Goal: Information Seeking & Learning: Learn about a topic

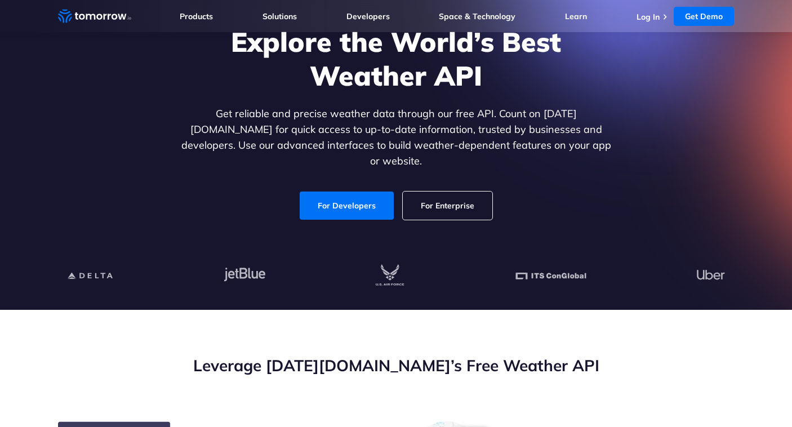
click at [437, 193] on link "For Enterprise" at bounding box center [448, 205] width 90 height 28
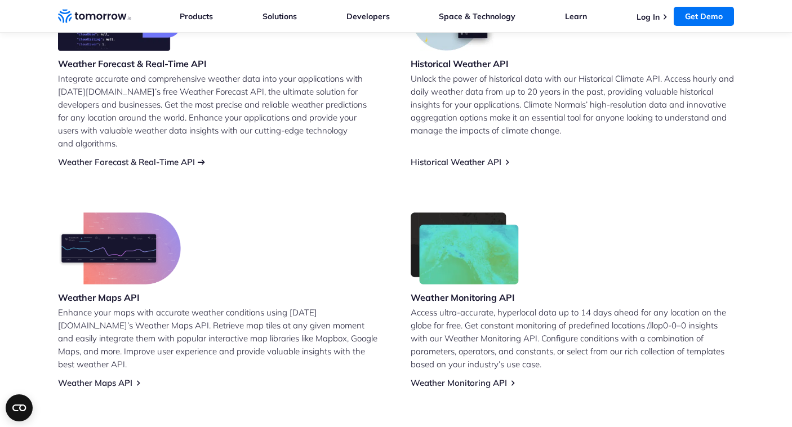
scroll to position [537, 0]
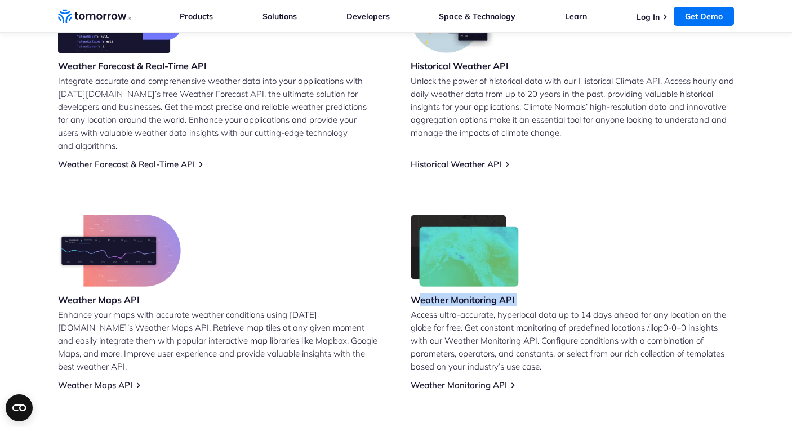
drag, startPoint x: 420, startPoint y: 284, endPoint x: 564, endPoint y: 291, distance: 144.9
click at [564, 291] on div "Weather Monitoring API Access ultra-accurate, hyperlocal data up to 14 days ahe…" at bounding box center [572, 303] width 323 height 176
click at [494, 332] on p "Access ultra-accurate, hyperlocal data up to 14 days ahead for any location on …" at bounding box center [572, 340] width 323 height 65
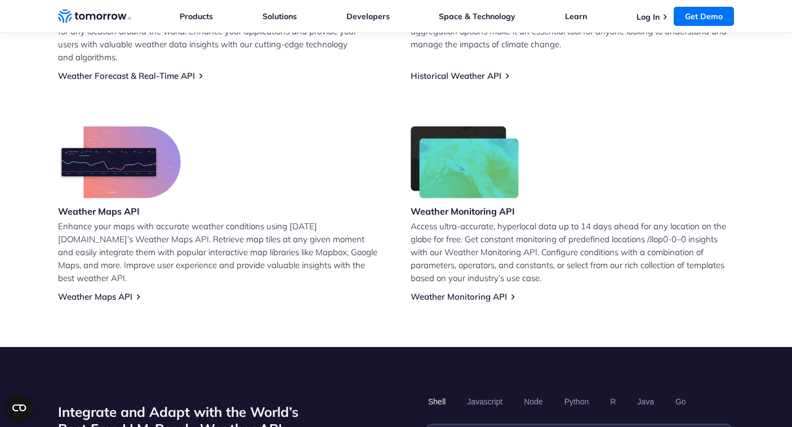
scroll to position [629, 0]
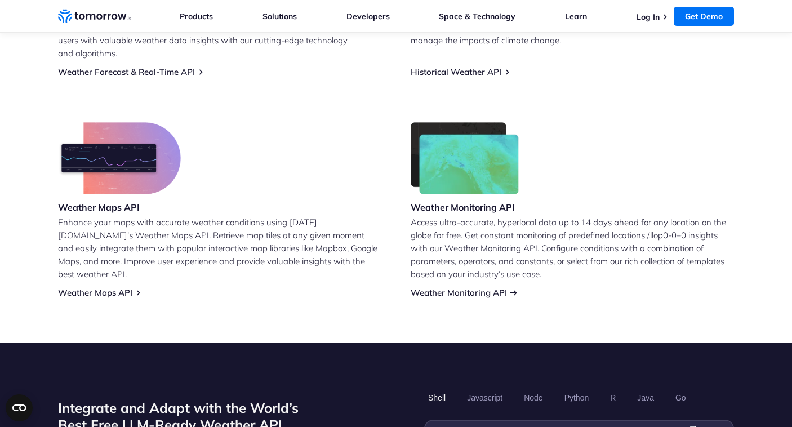
click at [495, 287] on link "Weather Monitoring API" at bounding box center [459, 292] width 96 height 11
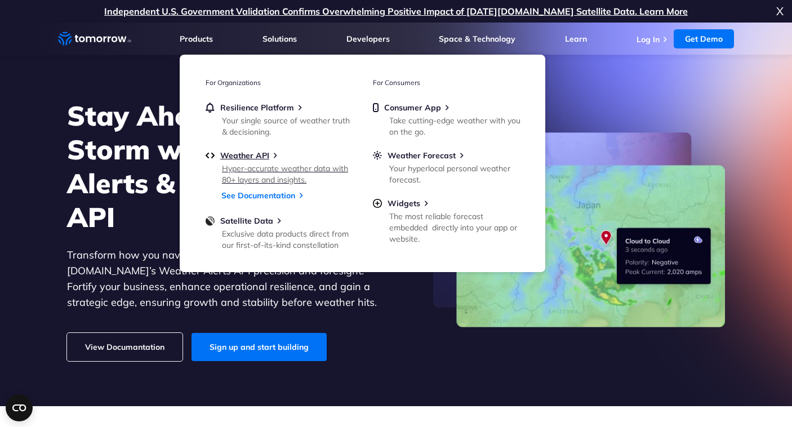
click at [267, 162] on link "Weather API Hyper-accurate weather data with 80+ layers and insights." at bounding box center [279, 166] width 146 height 33
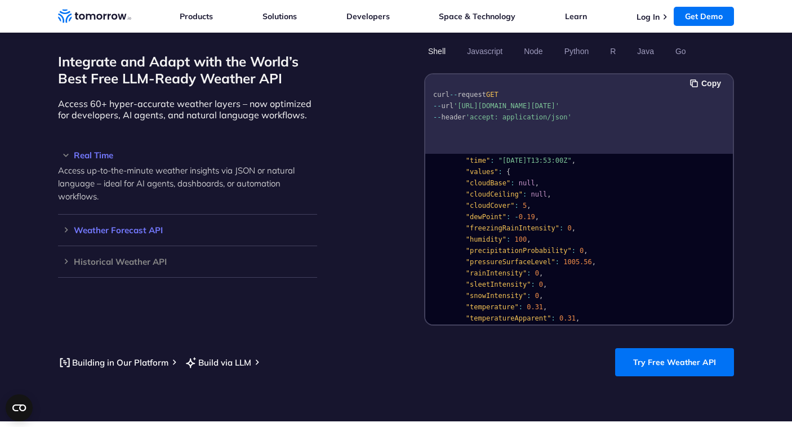
scroll to position [976, 0]
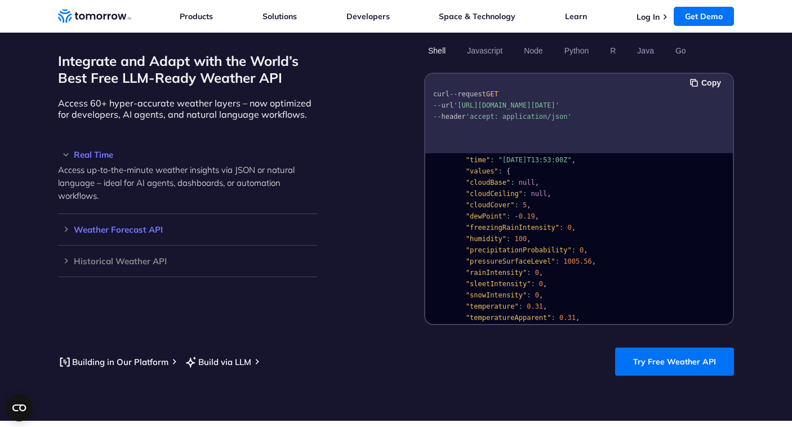
click at [98, 225] on h3 "Weather Forecast API" at bounding box center [187, 229] width 259 height 8
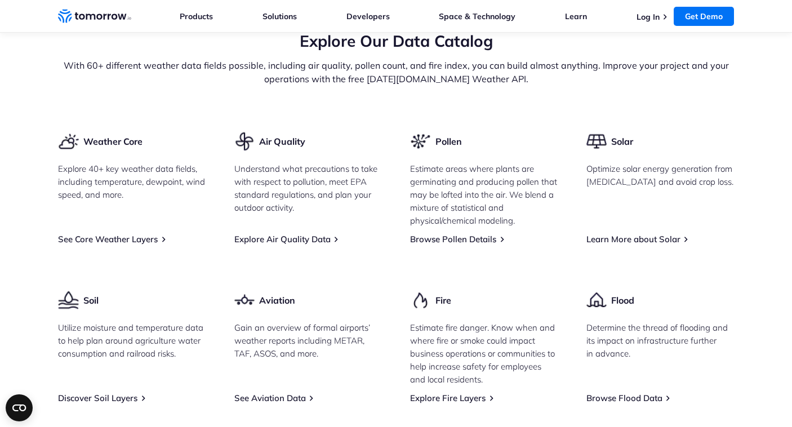
scroll to position [1420, 0]
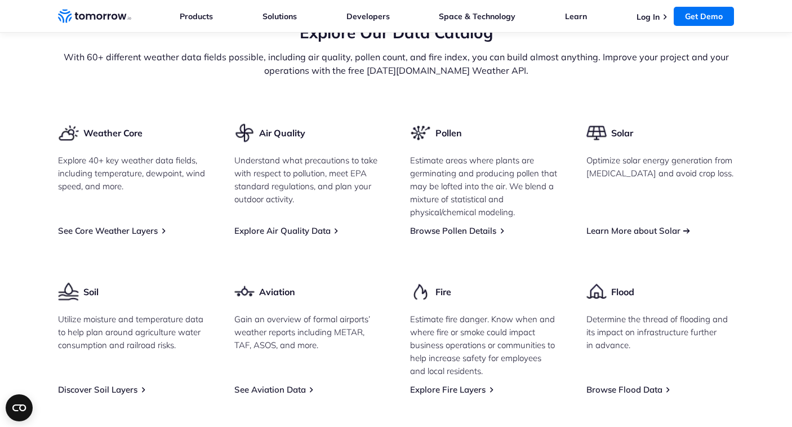
click at [617, 225] on link "Learn More about Solar" at bounding box center [633, 230] width 94 height 11
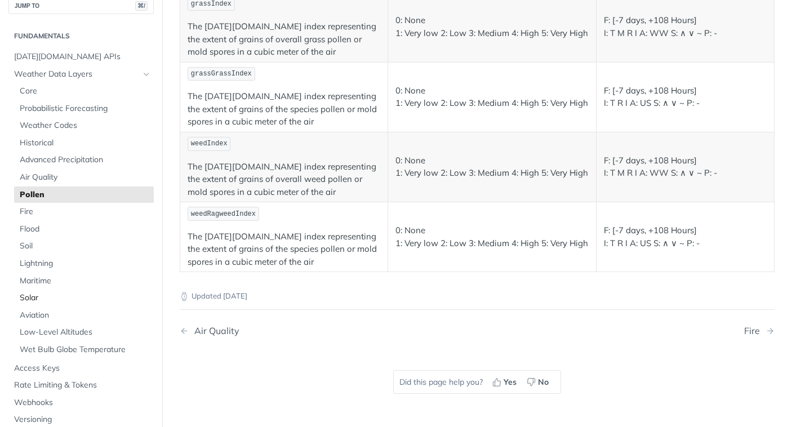
scroll to position [26, 0]
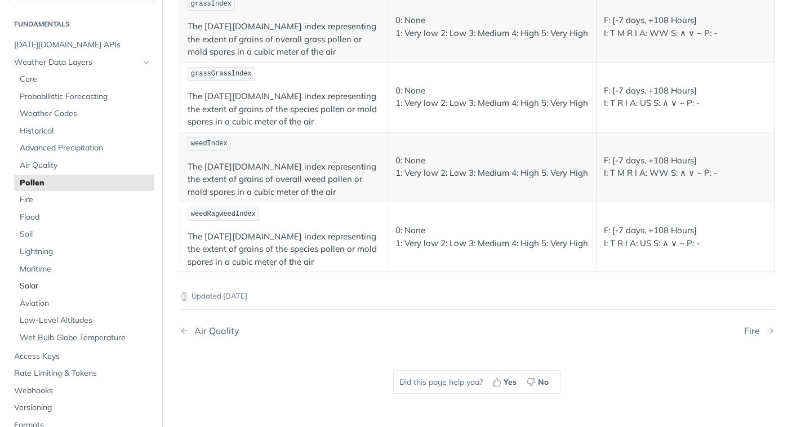
click at [58, 286] on span "Solar" at bounding box center [85, 285] width 131 height 11
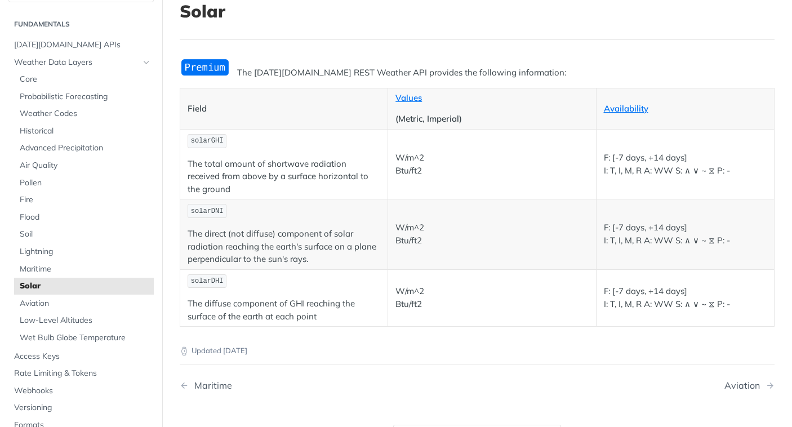
scroll to position [75, 0]
drag, startPoint x: 616, startPoint y: 151, endPoint x: 637, endPoint y: 151, distance: 20.8
click at [636, 153] on p "F: [-7 days, +14 days] I: T, I, M, R A: WW S: ∧ ∨ ~ ⧖ P: -" at bounding box center [685, 165] width 163 height 25
click at [637, 153] on p "F: [-7 days, +14 days] I: T, I, M, R A: WW S: ∧ ∨ ~ ⧖ P: -" at bounding box center [685, 165] width 163 height 25
click at [617, 154] on p "F: [-7 days, +14 days] I: T, I, M, R A: WW S: ∧ ∨ ~ ⧖ P: -" at bounding box center [685, 165] width 163 height 25
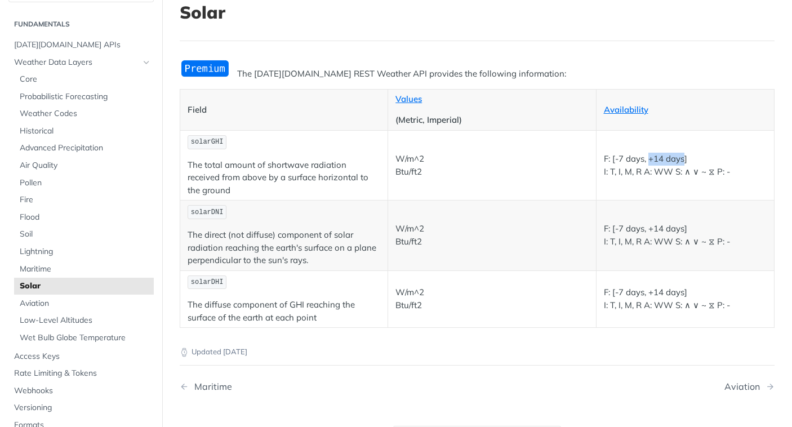
drag, startPoint x: 650, startPoint y: 153, endPoint x: 697, endPoint y: 151, distance: 46.8
click at [697, 153] on p "F: [-7 days, +14 days] I: T, I, M, R A: WW S: ∧ ∨ ~ ⧖ P: -" at bounding box center [685, 165] width 163 height 25
click at [702, 178] on td "F: [-7 days, +14 days] I: T, I, M, R A: WW S: ∧ ∨ ~ ⧖ P: -" at bounding box center [685, 165] width 179 height 70
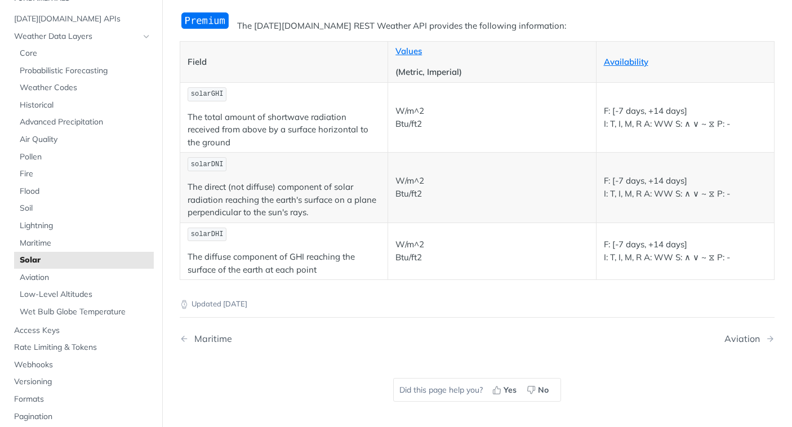
scroll to position [63, 0]
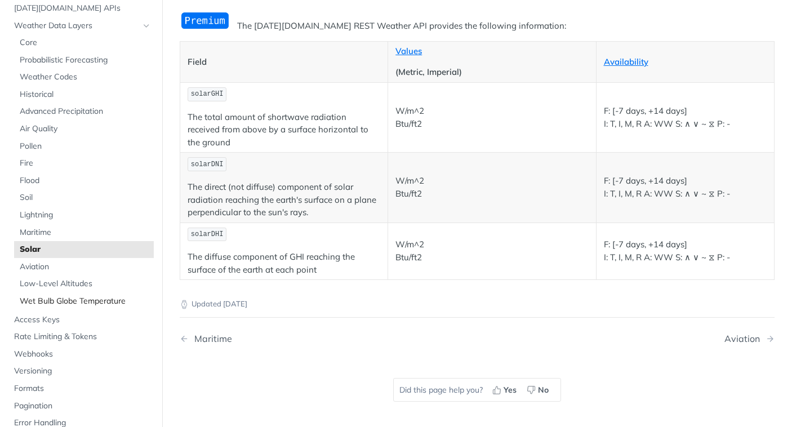
click at [97, 300] on span "Wet Bulb Globe Temperature" at bounding box center [85, 301] width 131 height 11
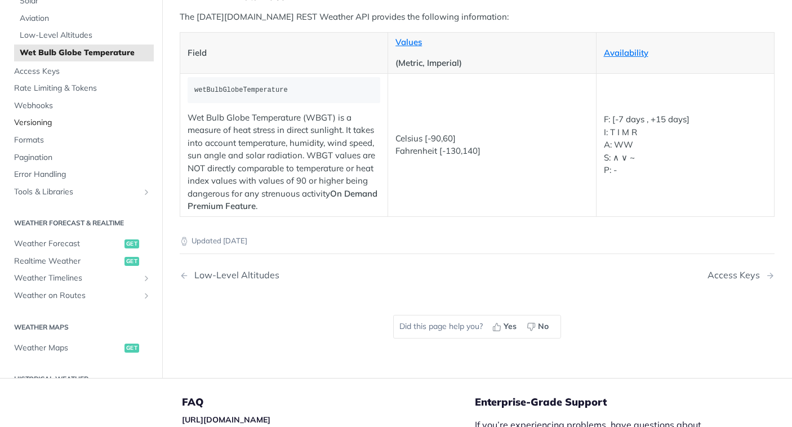
scroll to position [302, 0]
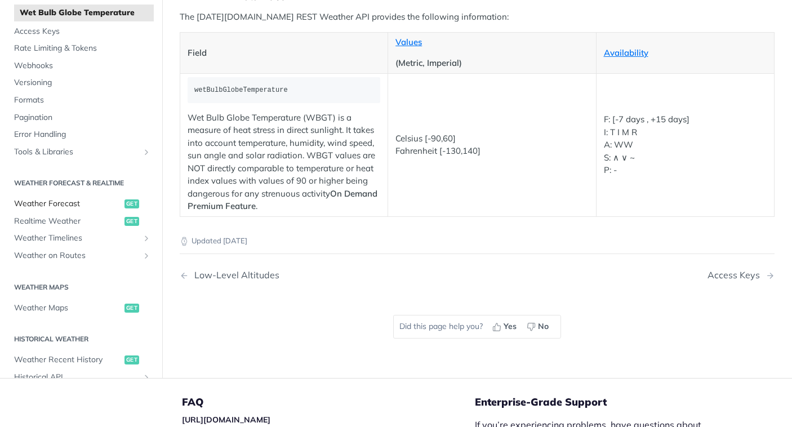
click at [53, 203] on span "Weather Forecast" at bounding box center [68, 203] width 108 height 11
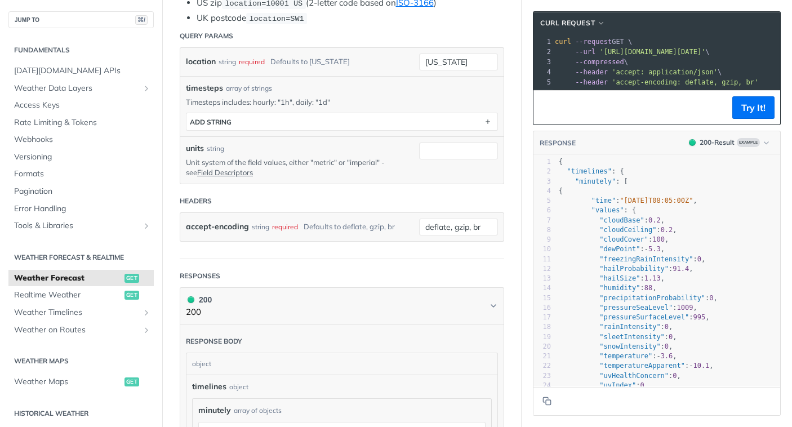
scroll to position [760, 0]
